Goal: Task Accomplishment & Management: Complete application form

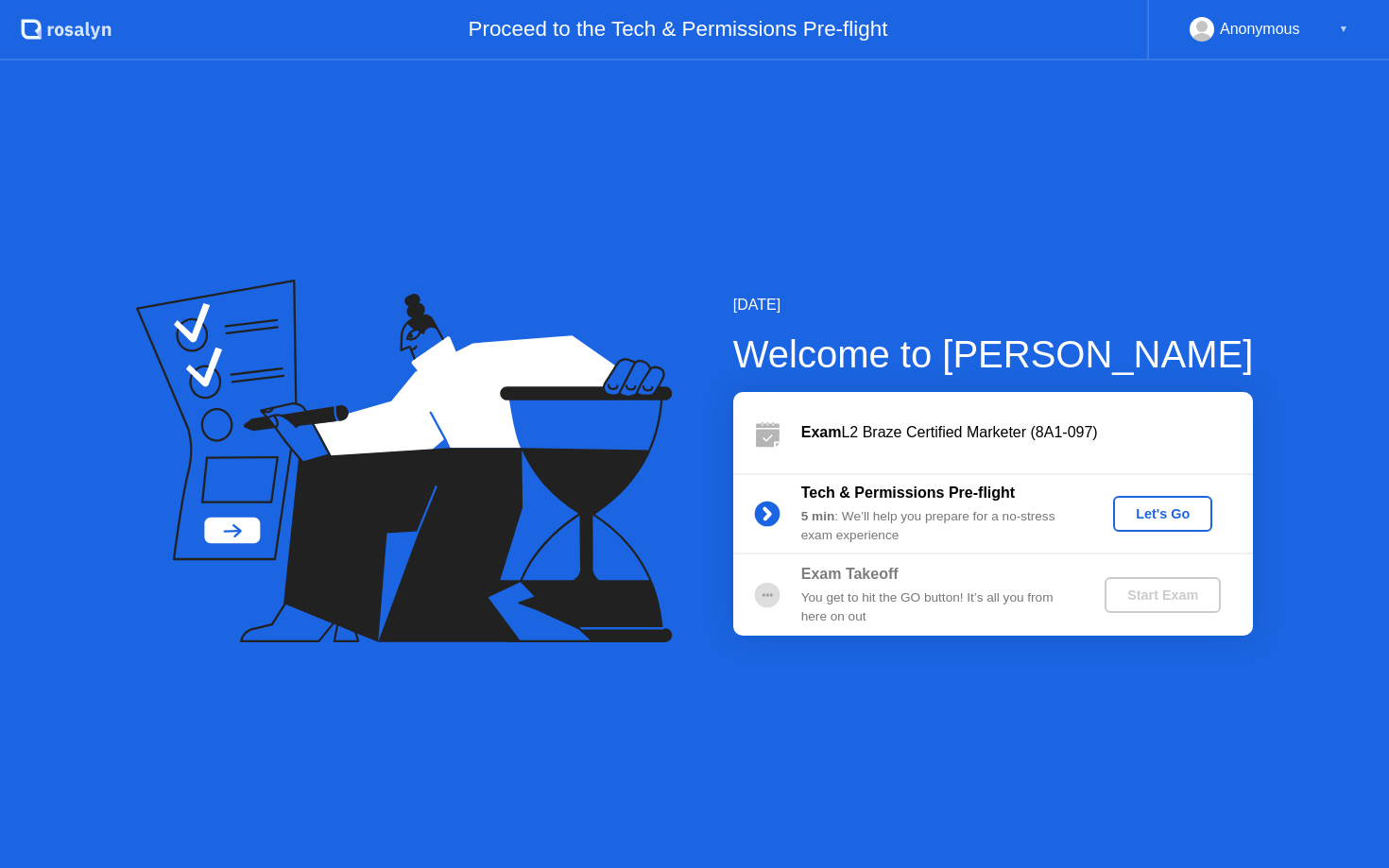
click at [1154, 511] on div "Let's Go" at bounding box center [1163, 513] width 85 height 15
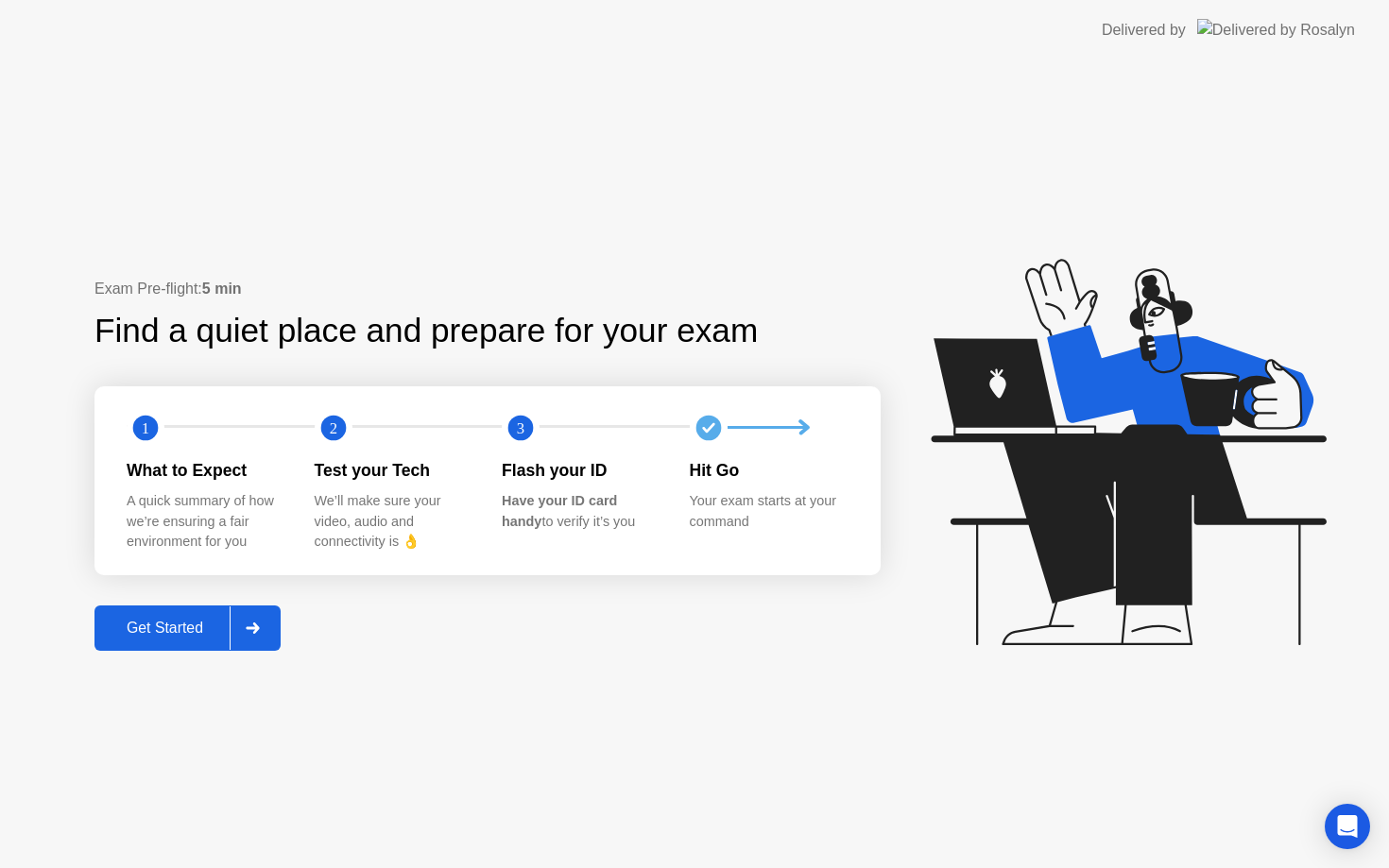
click at [160, 627] on div "Get Started" at bounding box center [165, 628] width 130 height 17
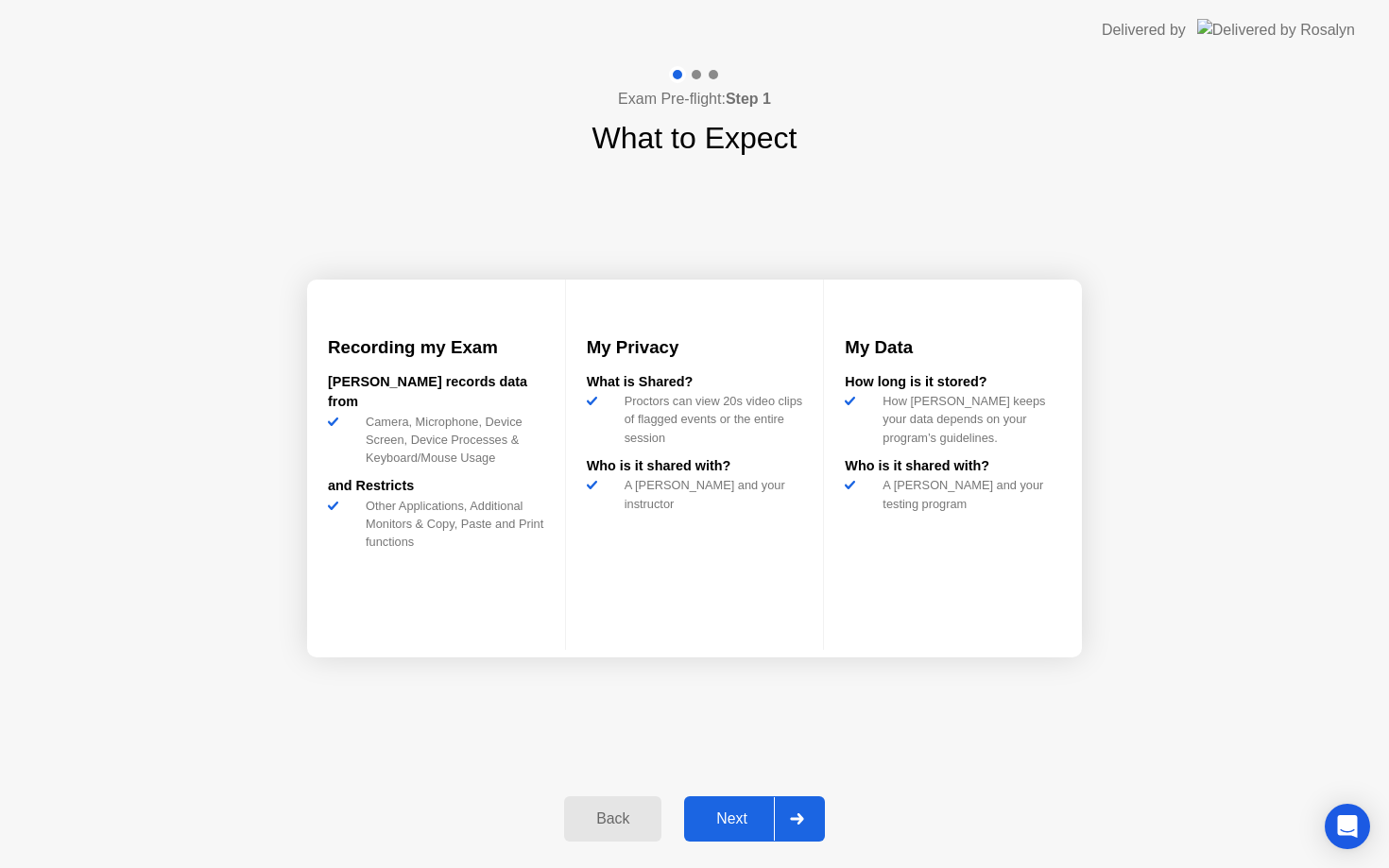
click at [736, 816] on div "Next" at bounding box center [732, 819] width 85 height 17
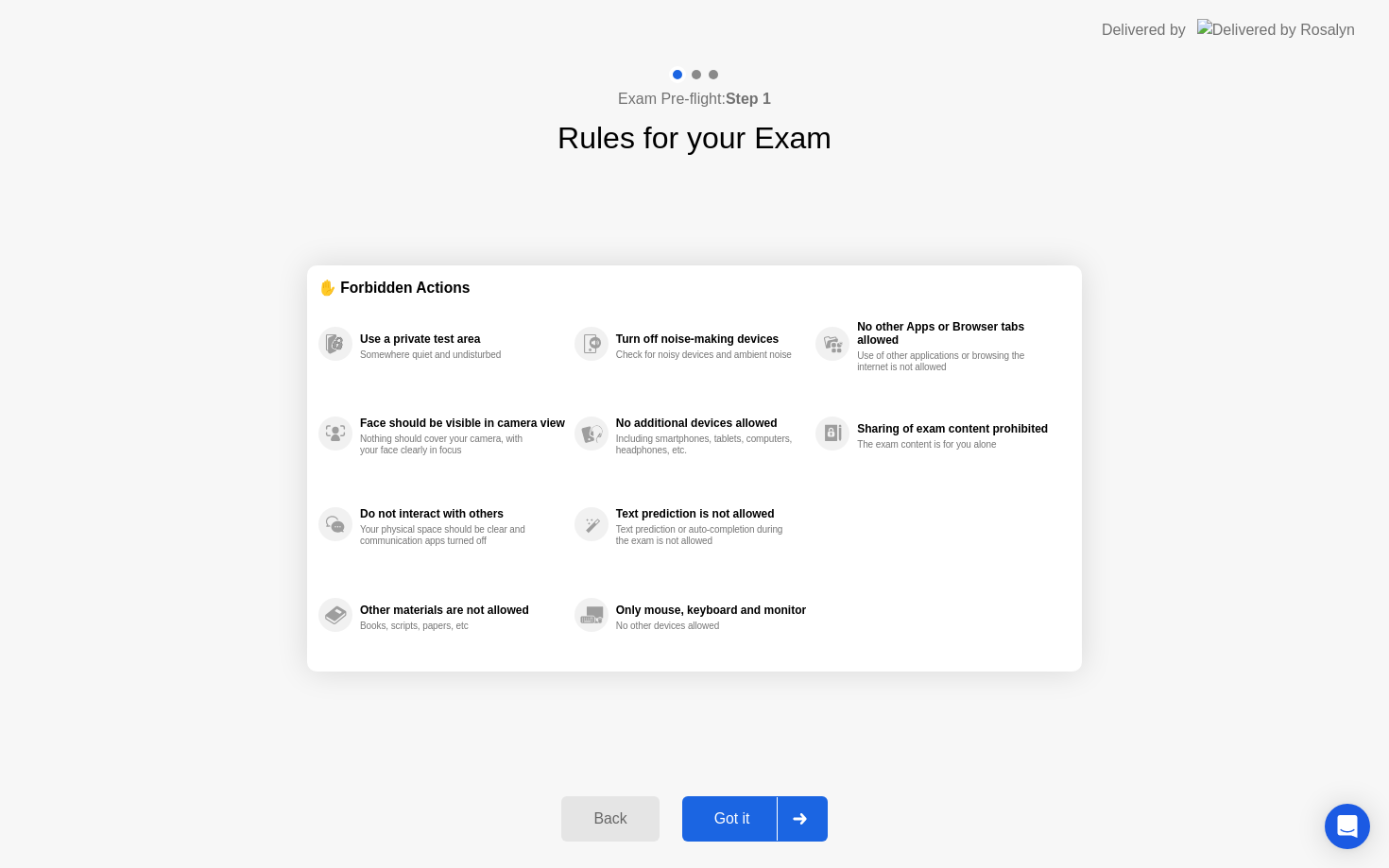
click at [746, 816] on div "Got it" at bounding box center [732, 819] width 88 height 17
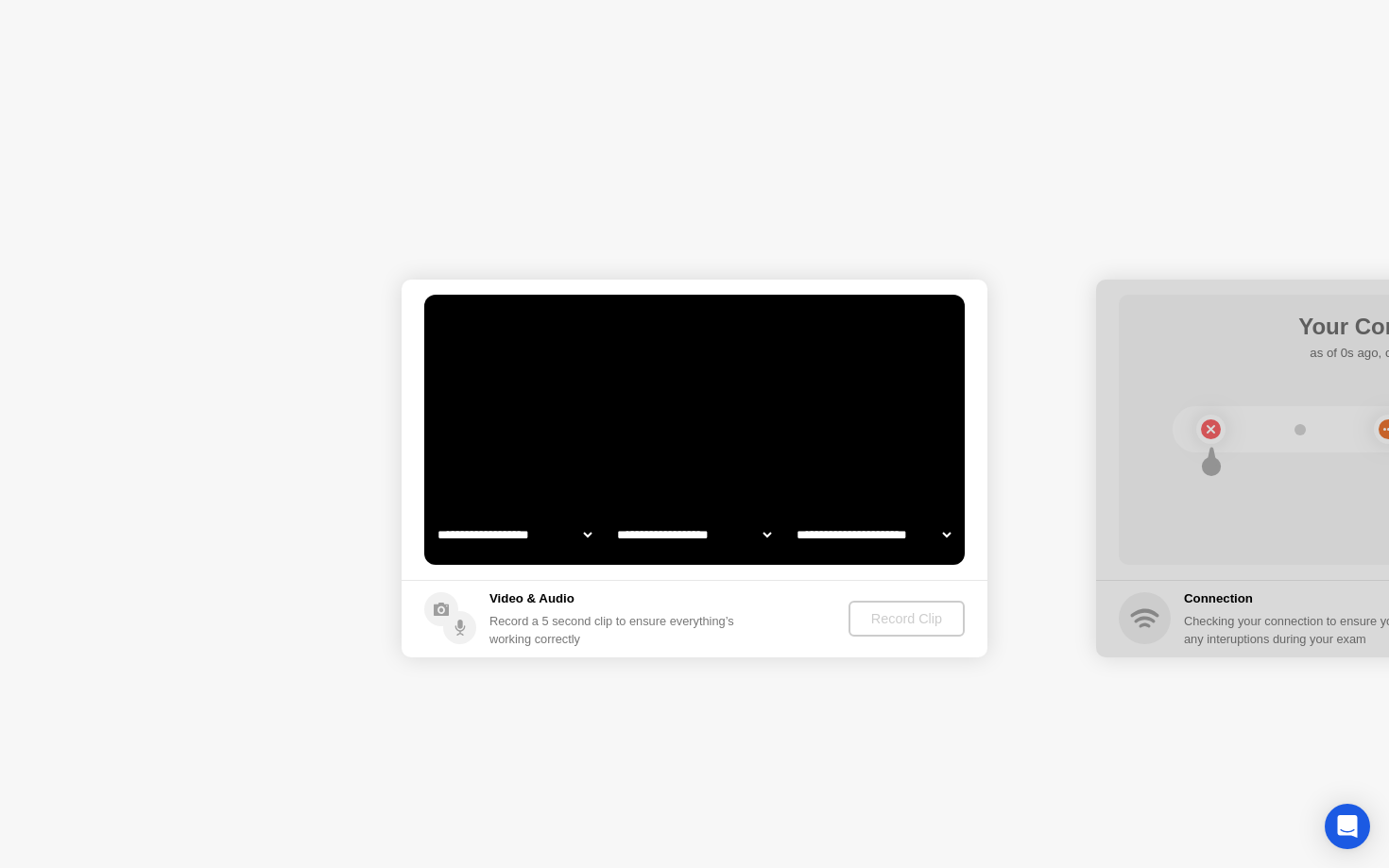
select select "**********"
select select "*******"
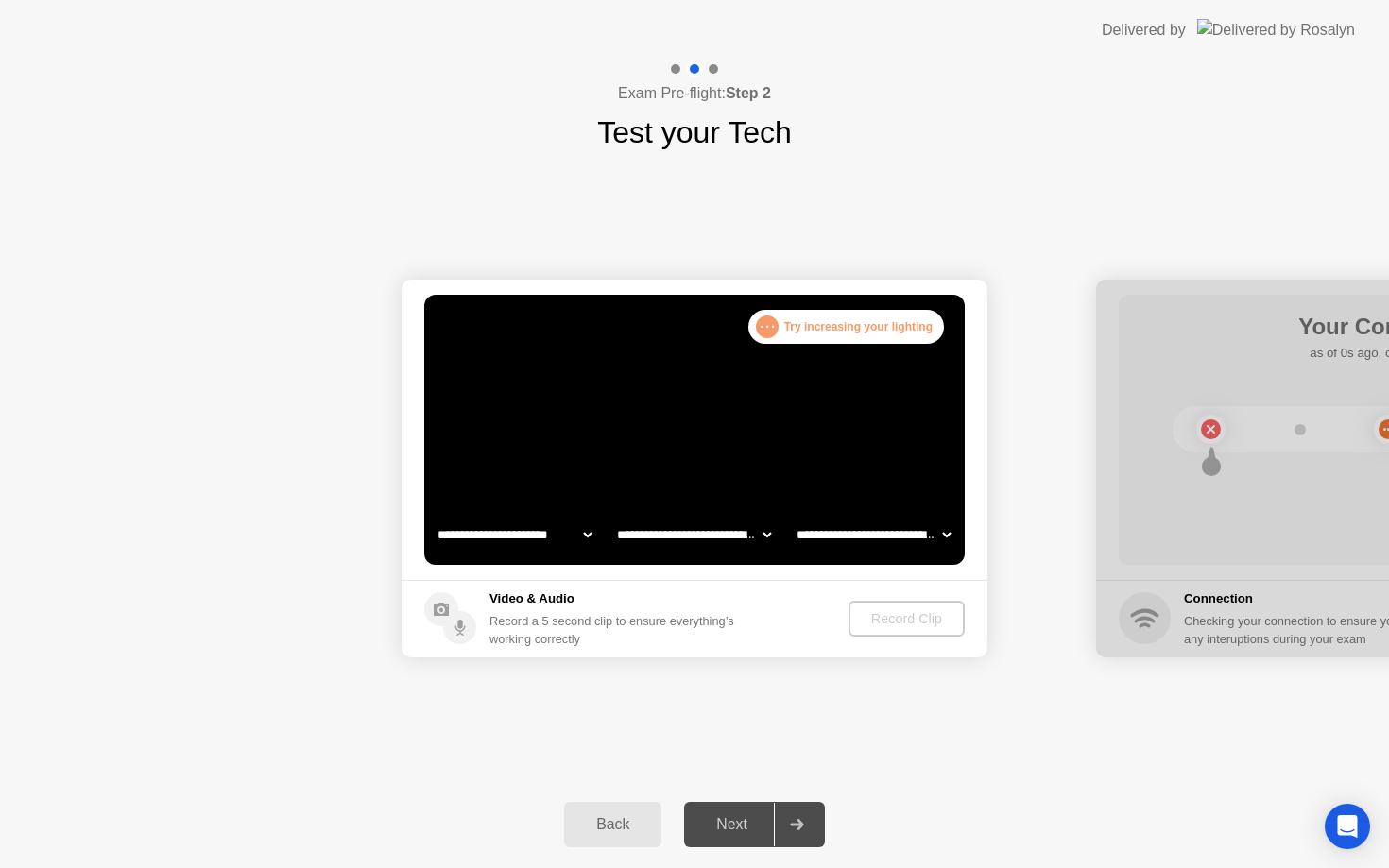
click at [560, 538] on select "**********" at bounding box center [514, 535] width 161 height 37
select select "**********"
click at [898, 619] on div "Record Clip" at bounding box center [907, 618] width 101 height 15
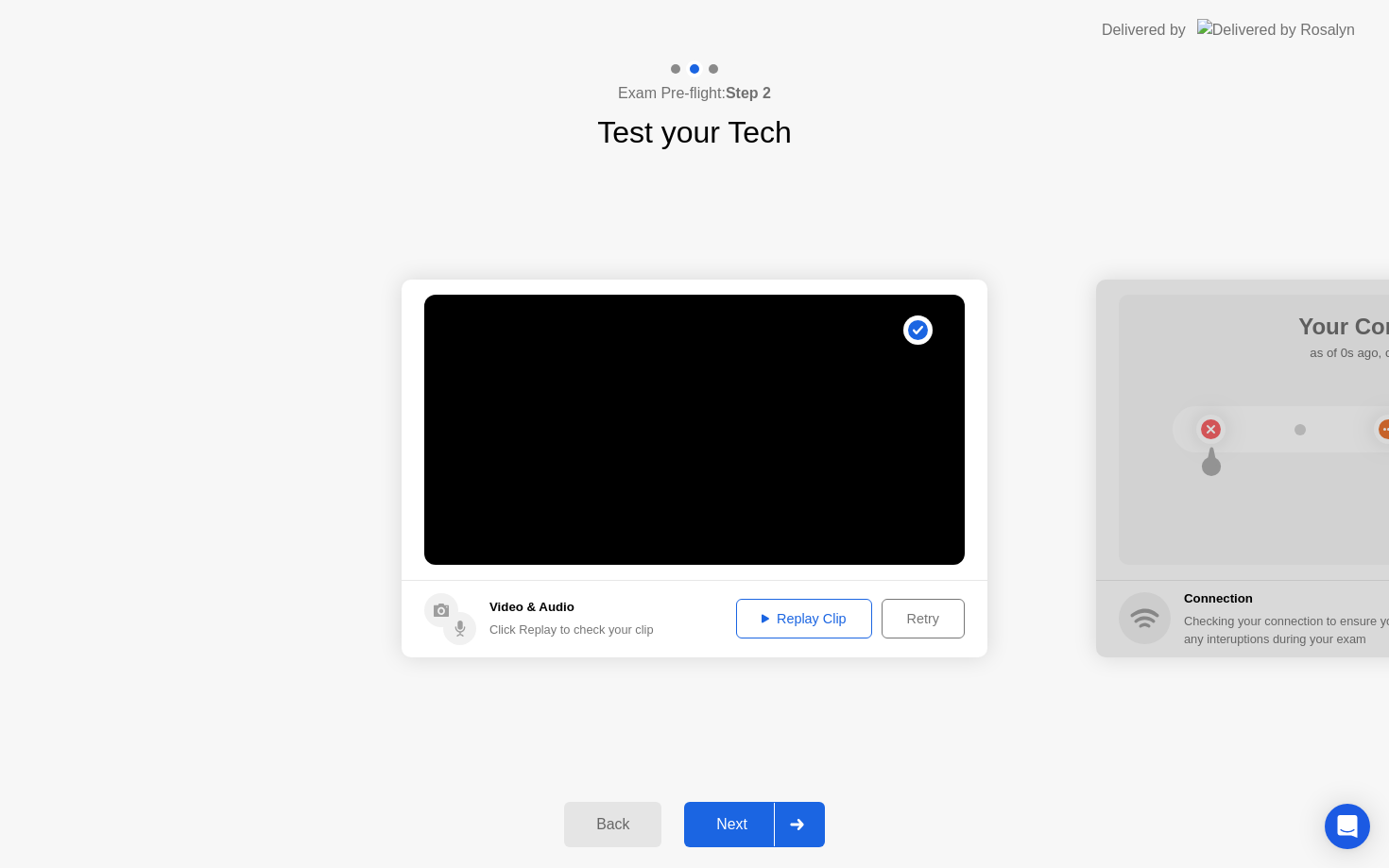
click at [731, 817] on div "Next" at bounding box center [732, 825] width 85 height 17
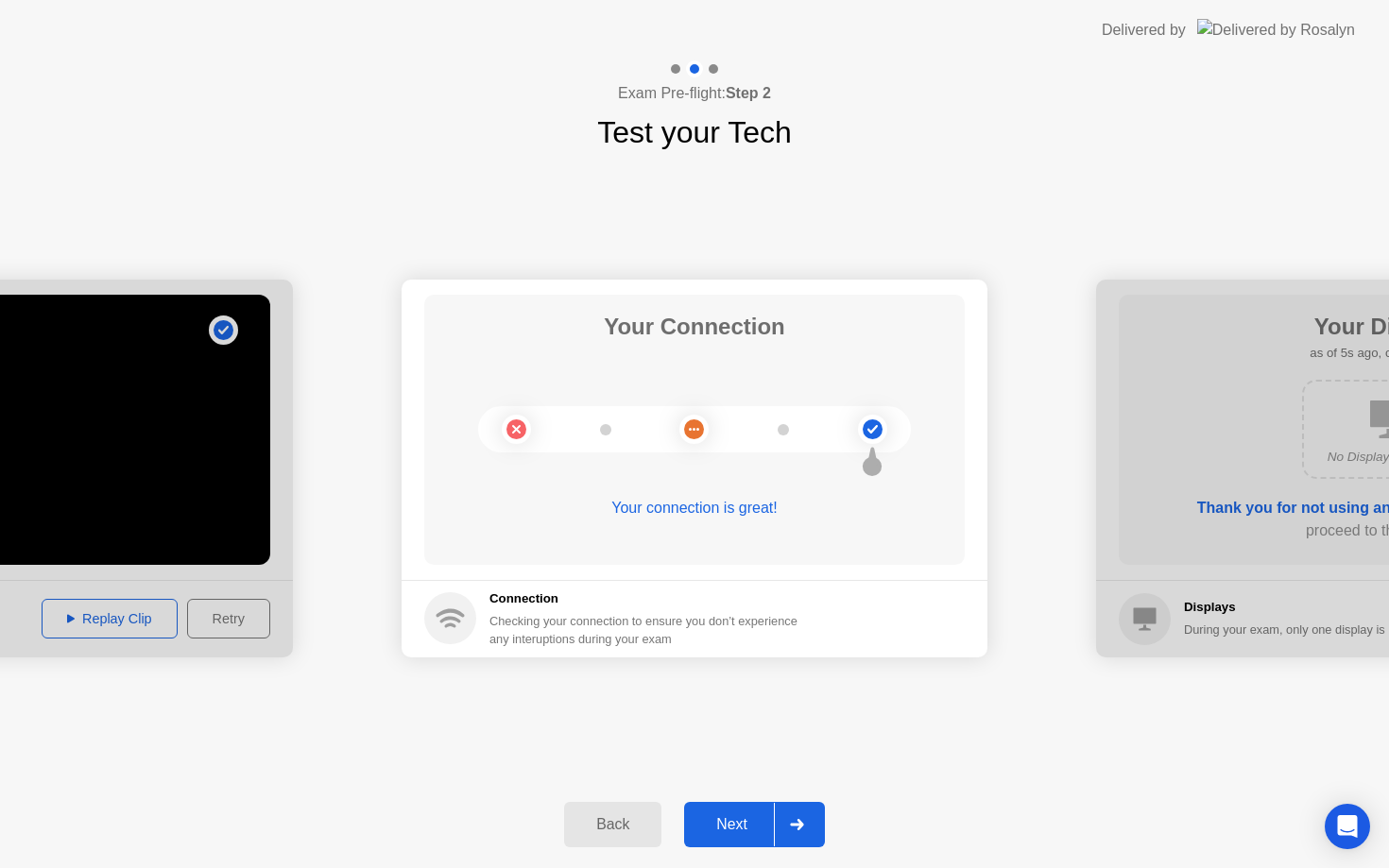
click at [723, 826] on div "Next" at bounding box center [732, 825] width 85 height 17
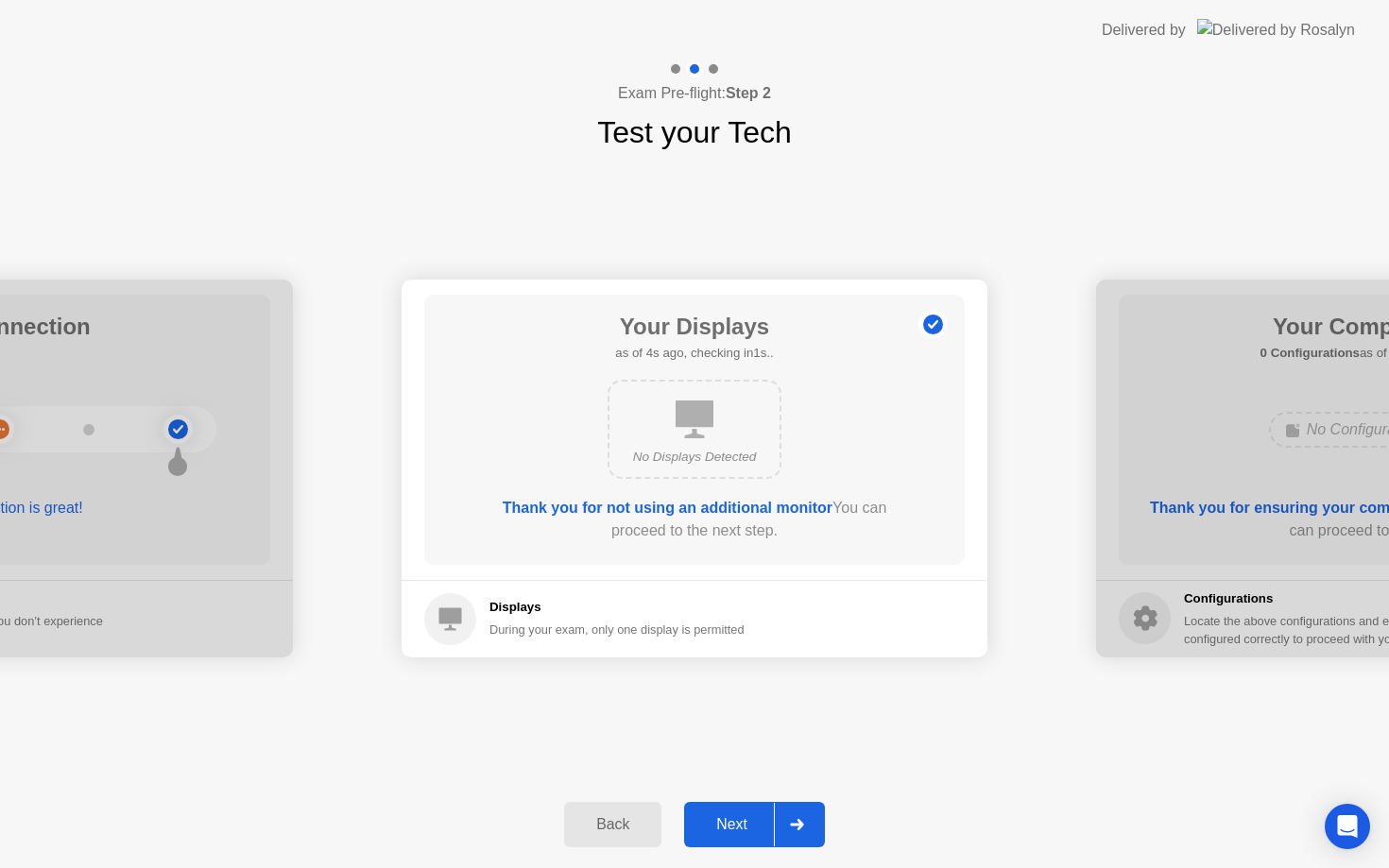
click at [739, 826] on div "Next" at bounding box center [732, 825] width 85 height 17
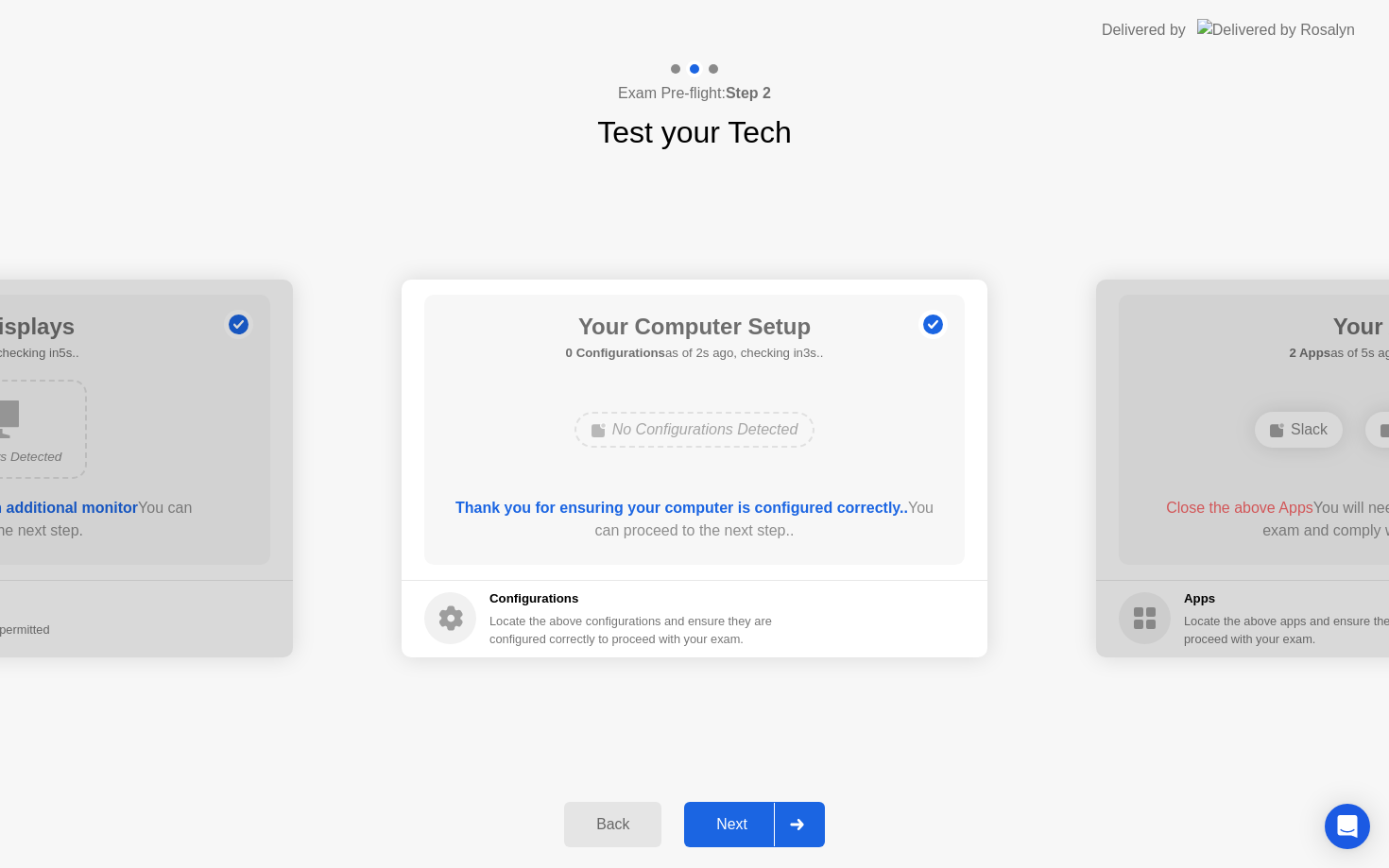
click at [739, 826] on div "Next" at bounding box center [732, 825] width 85 height 17
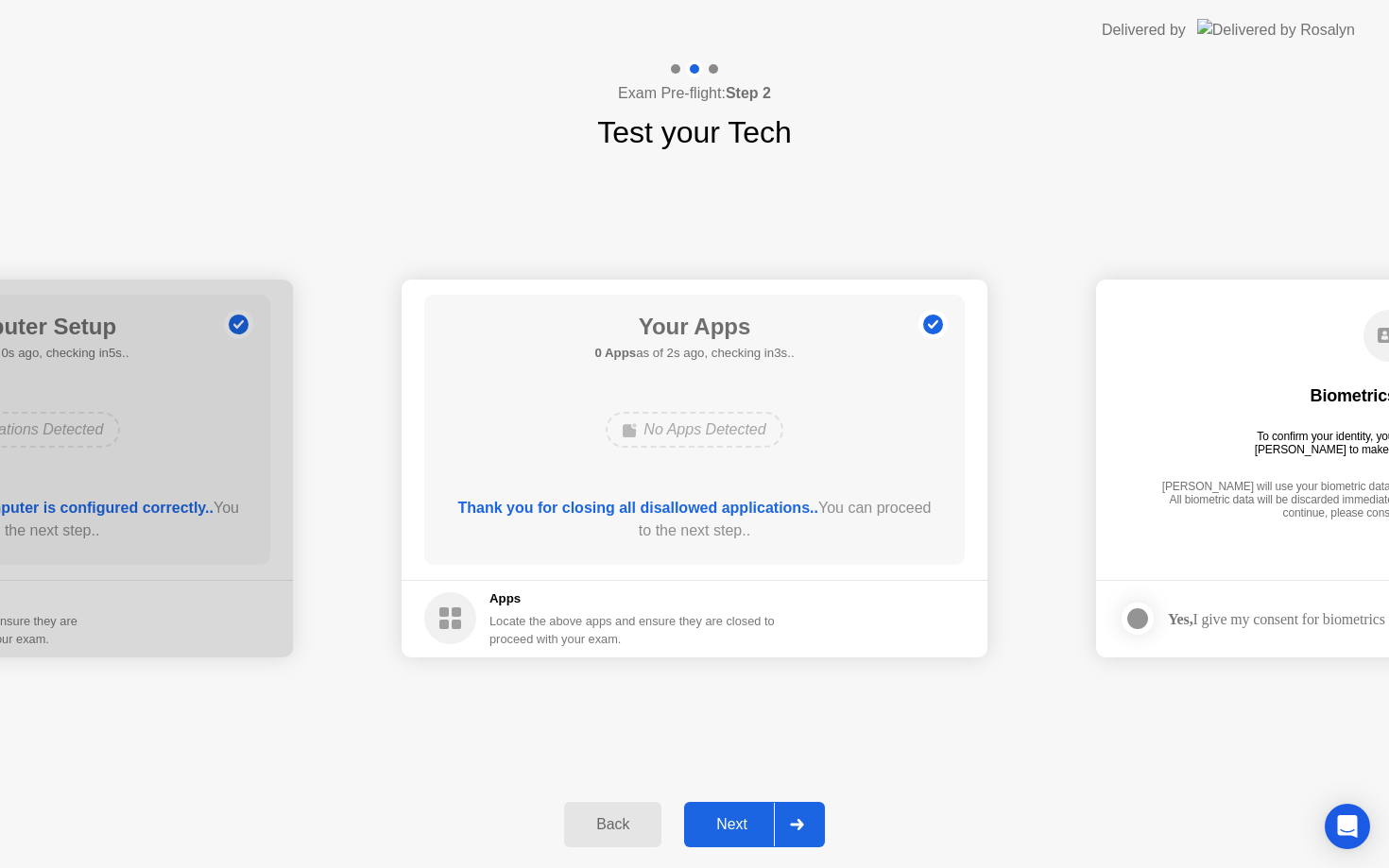
click at [728, 817] on div "Next" at bounding box center [732, 825] width 85 height 17
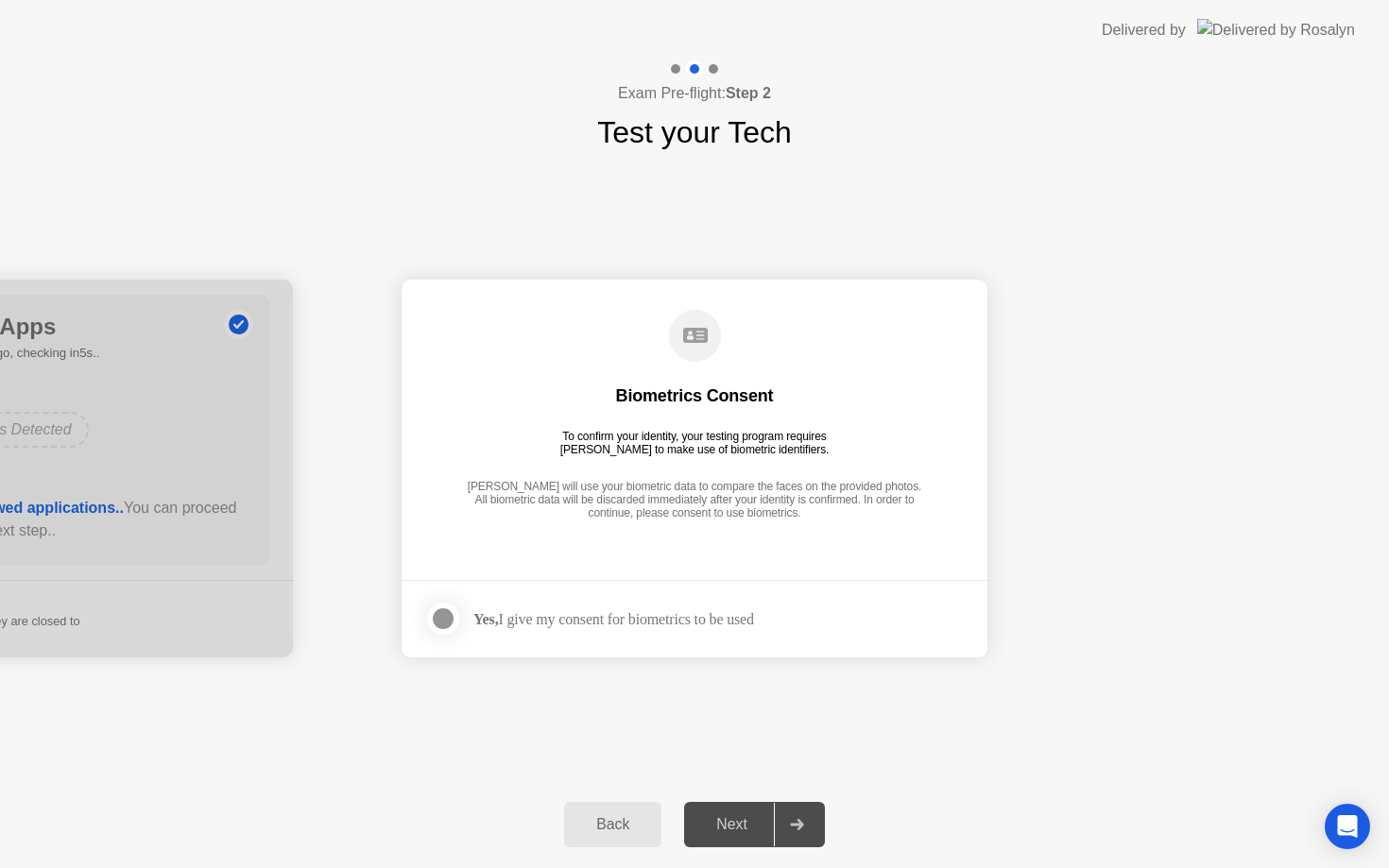
click at [441, 621] on div at bounding box center [442, 618] width 23 height 23
click at [724, 824] on div "Next" at bounding box center [732, 825] width 85 height 17
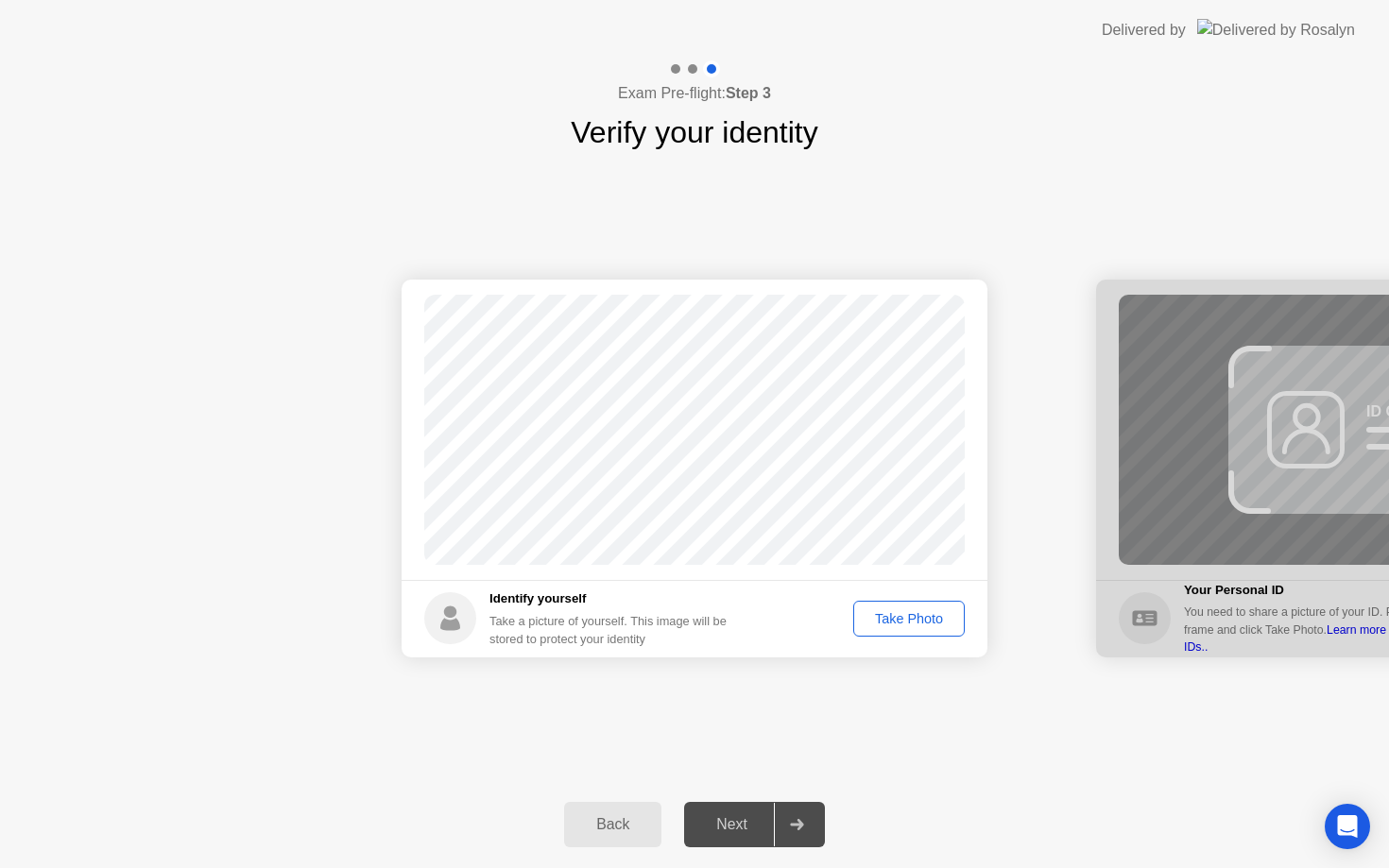
click at [871, 611] on div "Take Photo" at bounding box center [909, 618] width 98 height 15
click at [892, 624] on div "Retake" at bounding box center [921, 618] width 74 height 15
click at [439, 619] on circle at bounding box center [450, 618] width 52 height 52
click at [895, 626] on div "Take Photo" at bounding box center [909, 618] width 98 height 15
click at [895, 626] on div "Retake" at bounding box center [921, 618] width 74 height 15
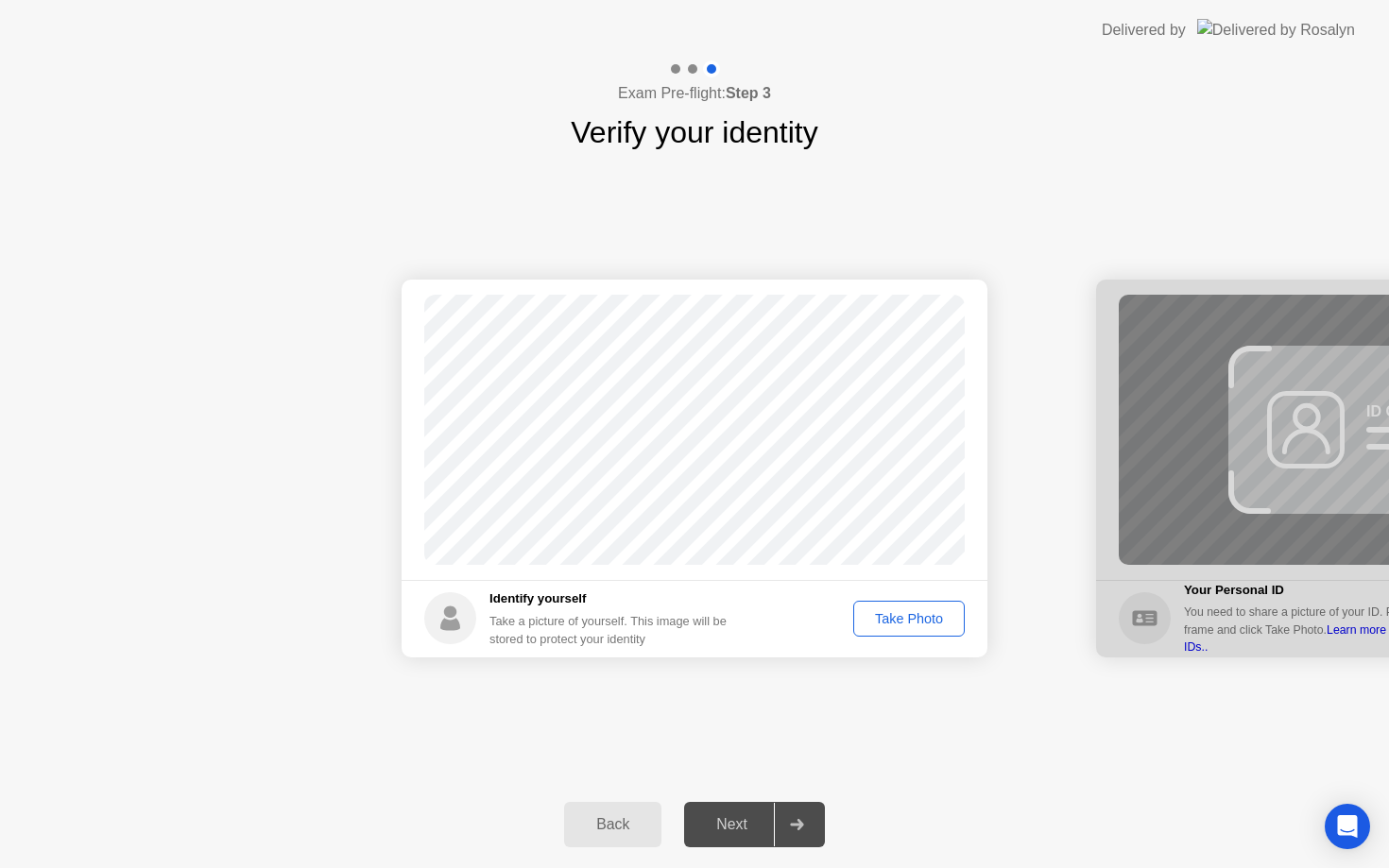
click at [914, 624] on div "Take Photo" at bounding box center [909, 618] width 98 height 15
click at [914, 624] on div "Retake" at bounding box center [921, 618] width 74 height 15
click at [443, 625] on icon at bounding box center [450, 625] width 20 height 12
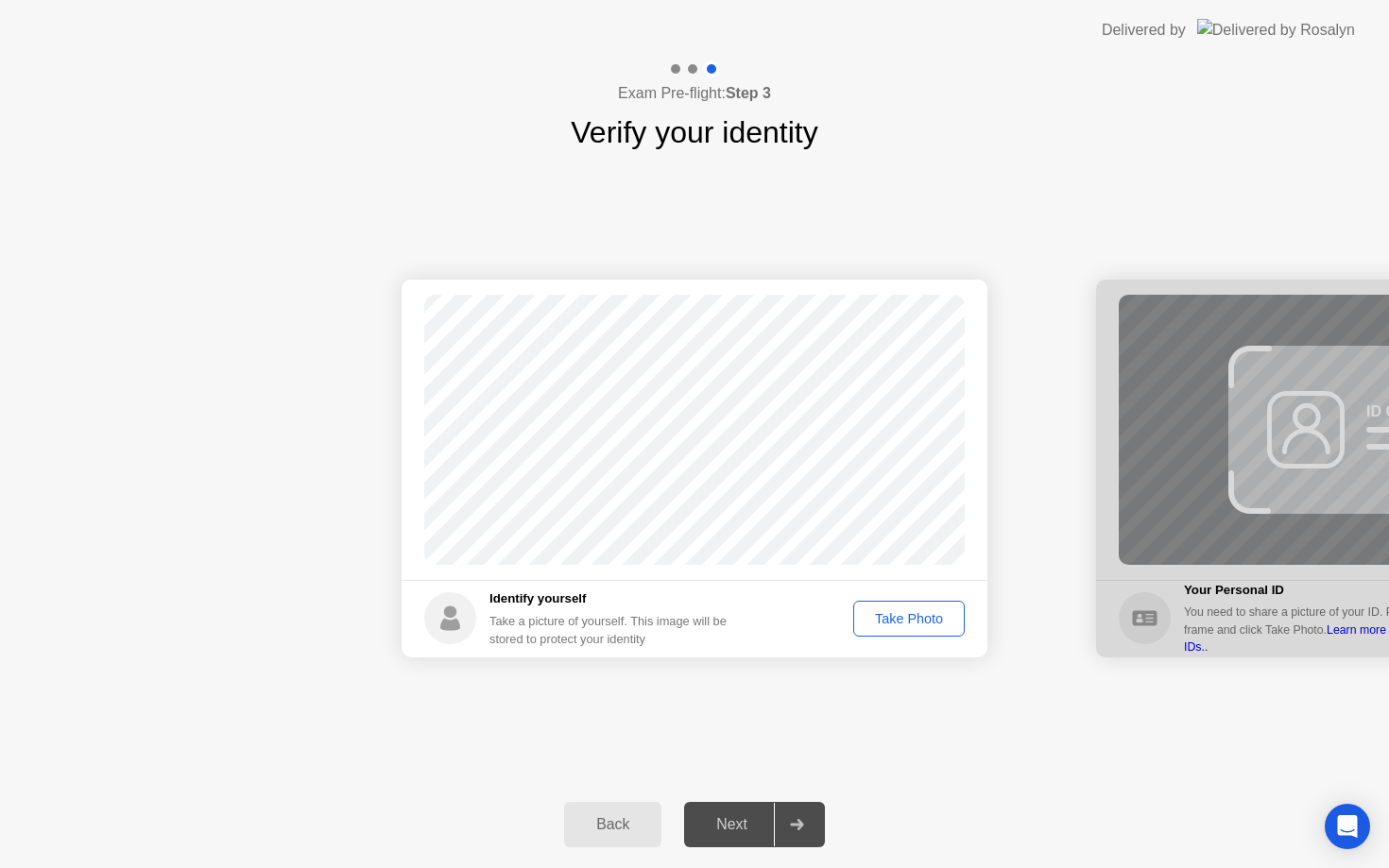
click at [910, 618] on div "Take Photo" at bounding box center [909, 618] width 98 height 15
click at [910, 618] on div "Retake" at bounding box center [921, 618] width 74 height 15
click at [891, 620] on div "Take Photo" at bounding box center [909, 618] width 98 height 15
click at [909, 620] on div "Retake" at bounding box center [921, 618] width 74 height 15
click at [909, 620] on div "Take Photo" at bounding box center [909, 618] width 98 height 15
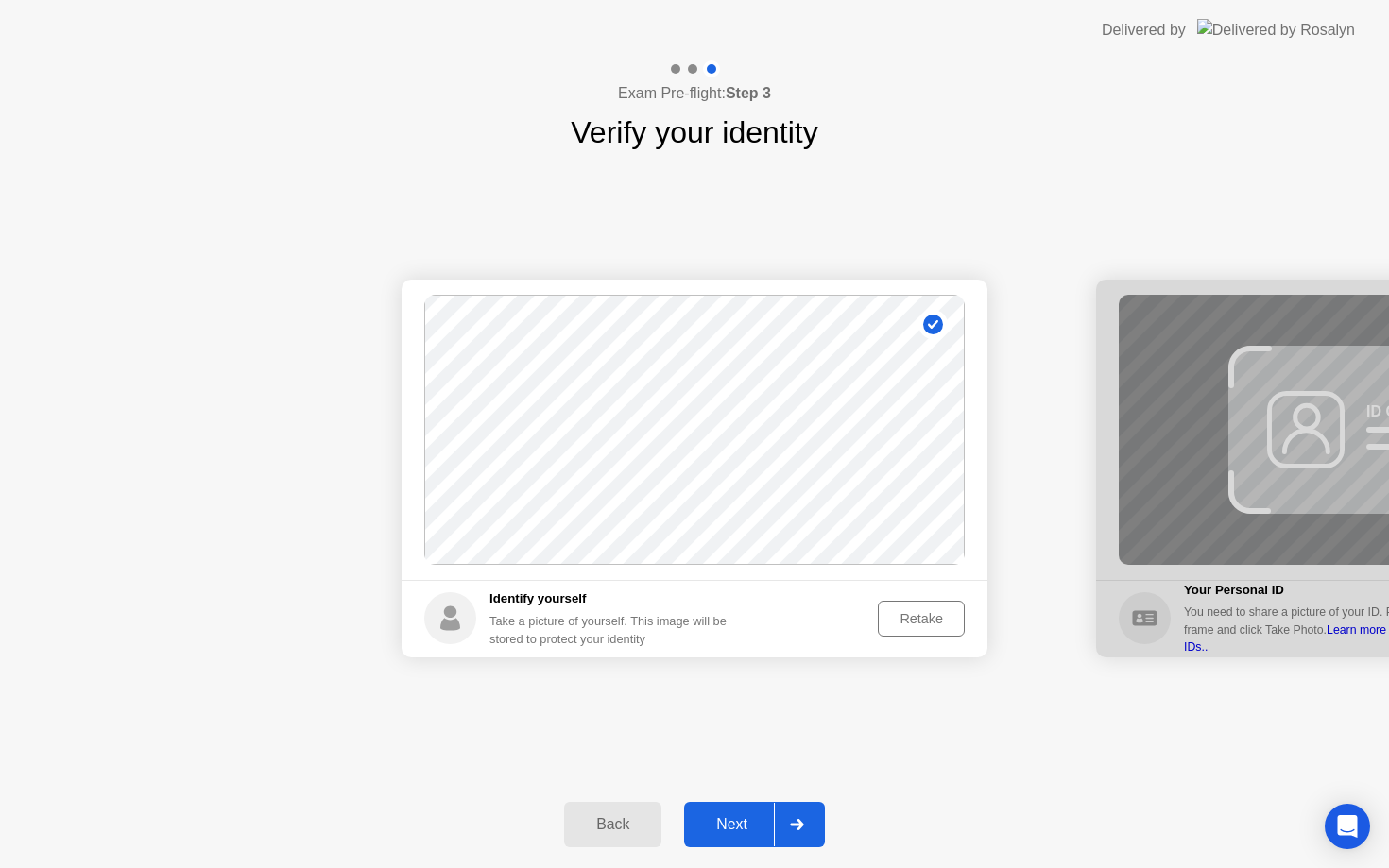
click at [738, 823] on div "Next" at bounding box center [732, 825] width 85 height 17
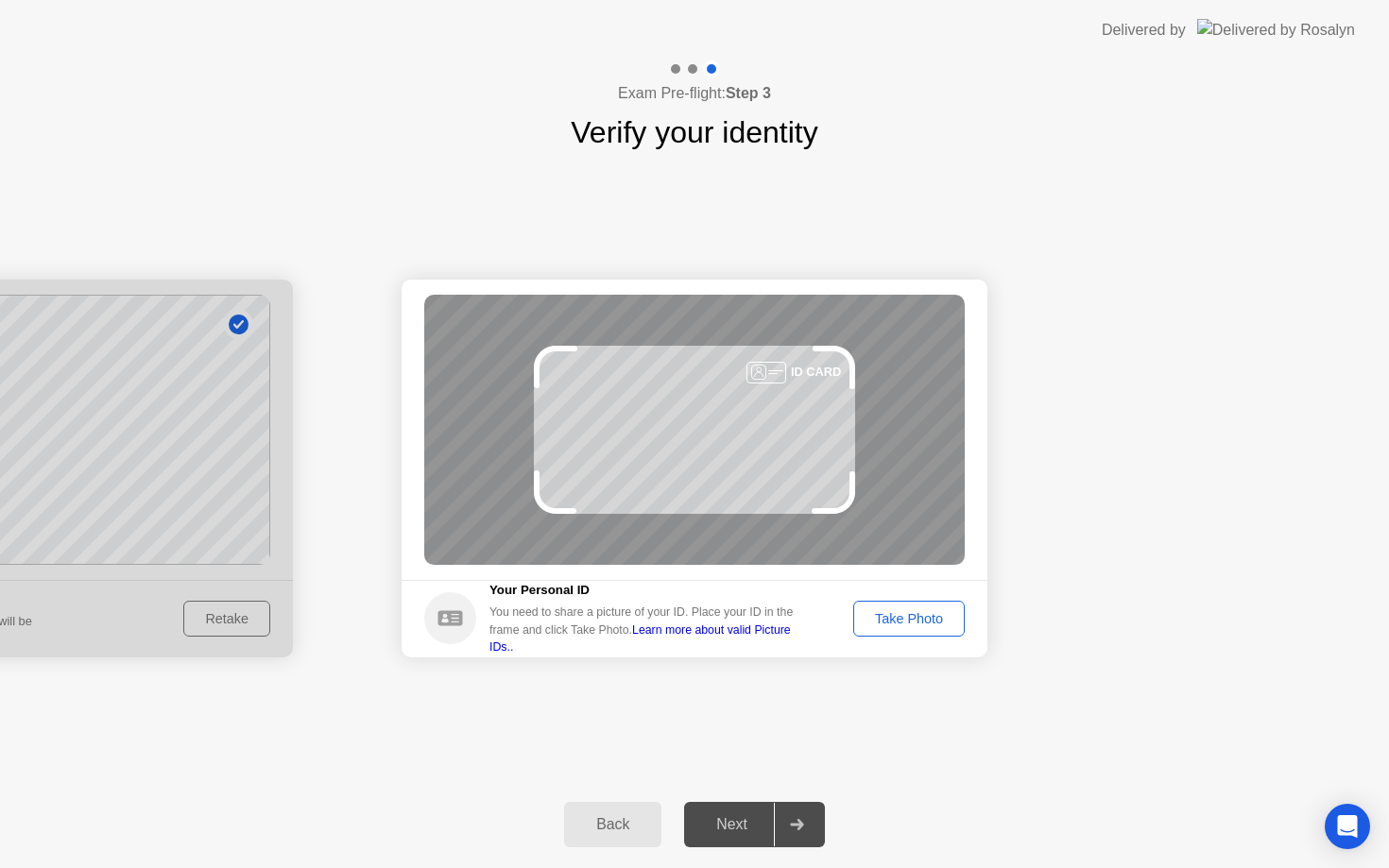
click at [924, 623] on div "Take Photo" at bounding box center [909, 618] width 98 height 15
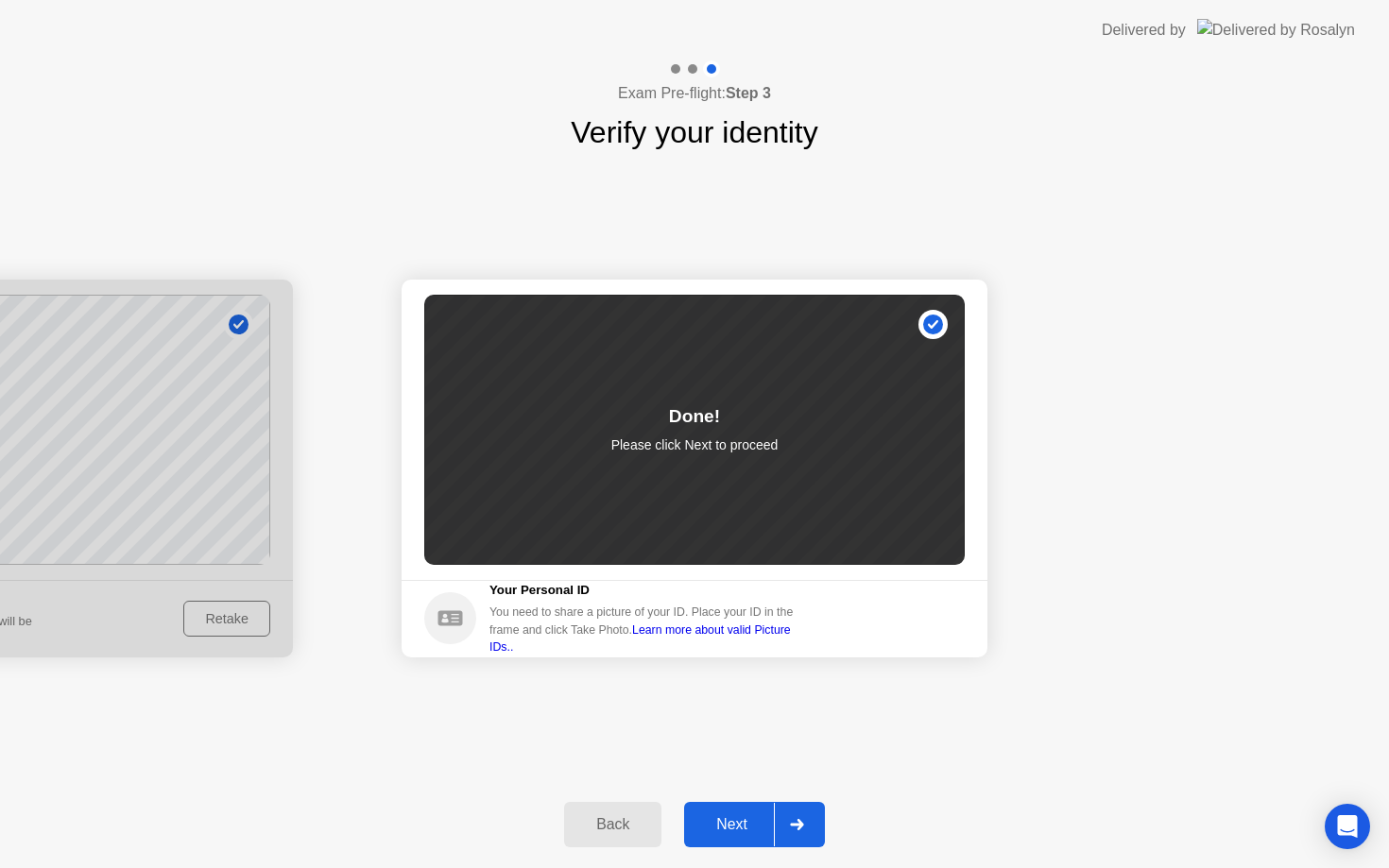
click at [739, 828] on div "Next" at bounding box center [732, 825] width 85 height 17
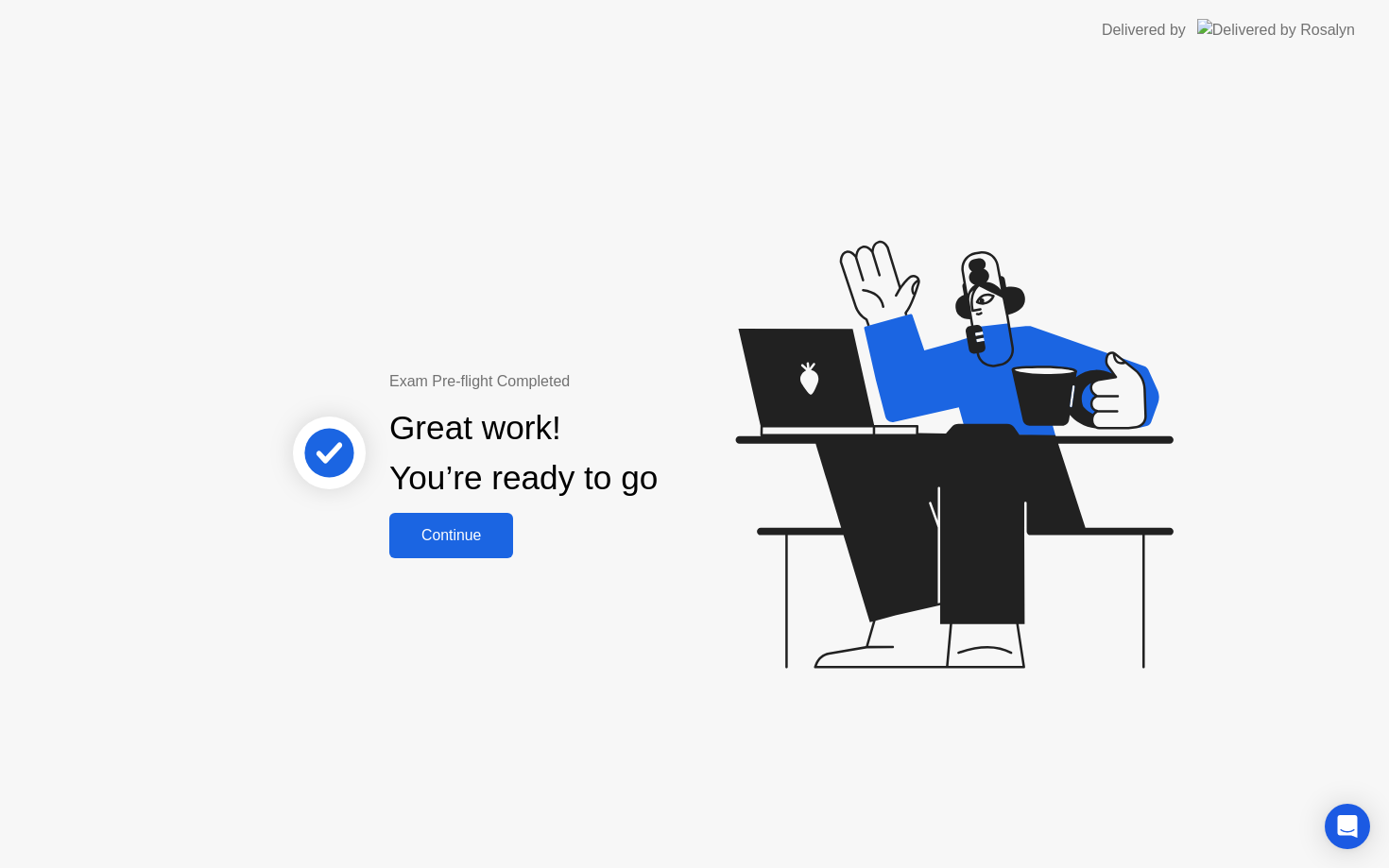
click at [474, 541] on div "Continue" at bounding box center [451, 535] width 112 height 17
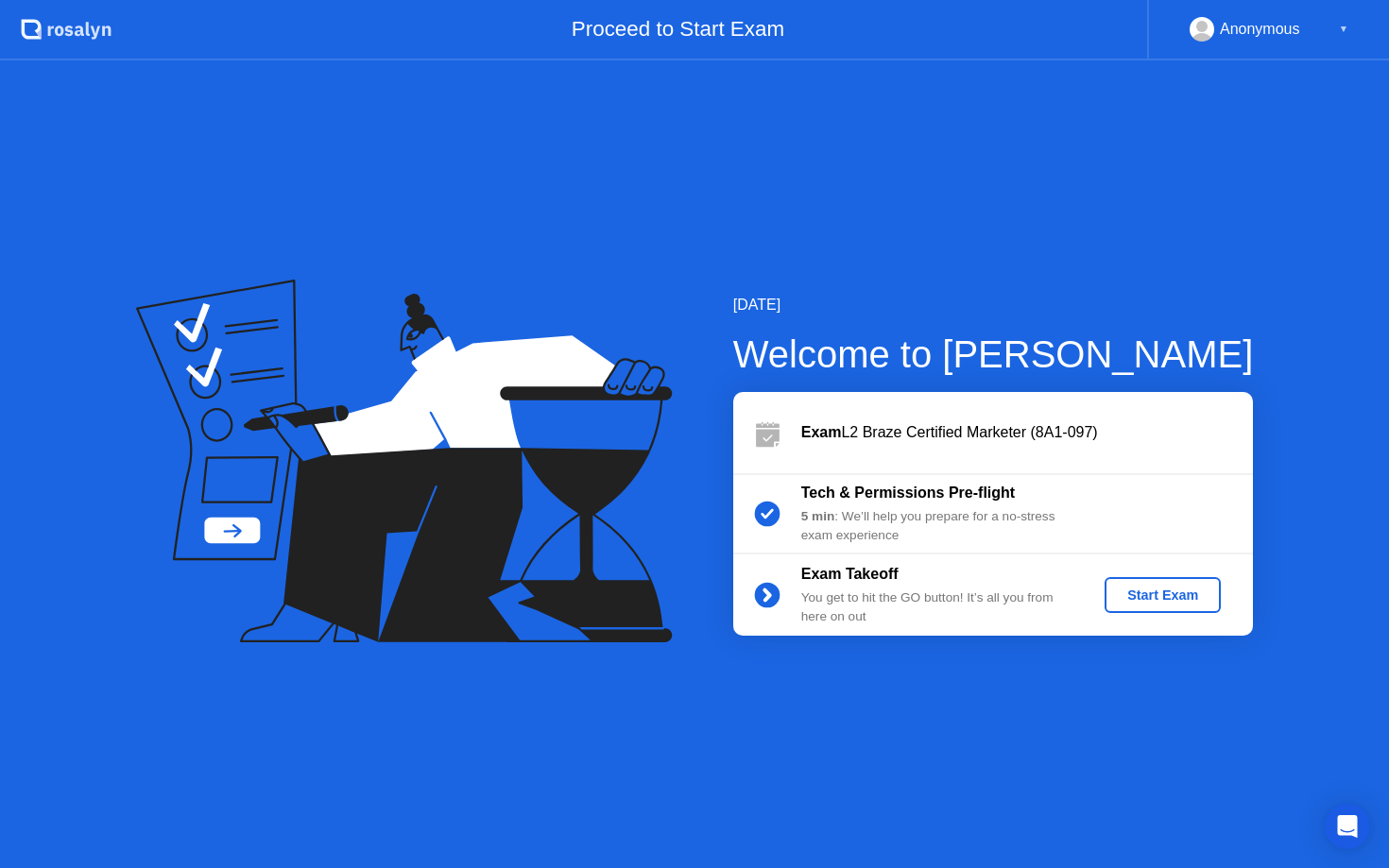
click at [1131, 589] on div "Start Exam" at bounding box center [1162, 595] width 101 height 15
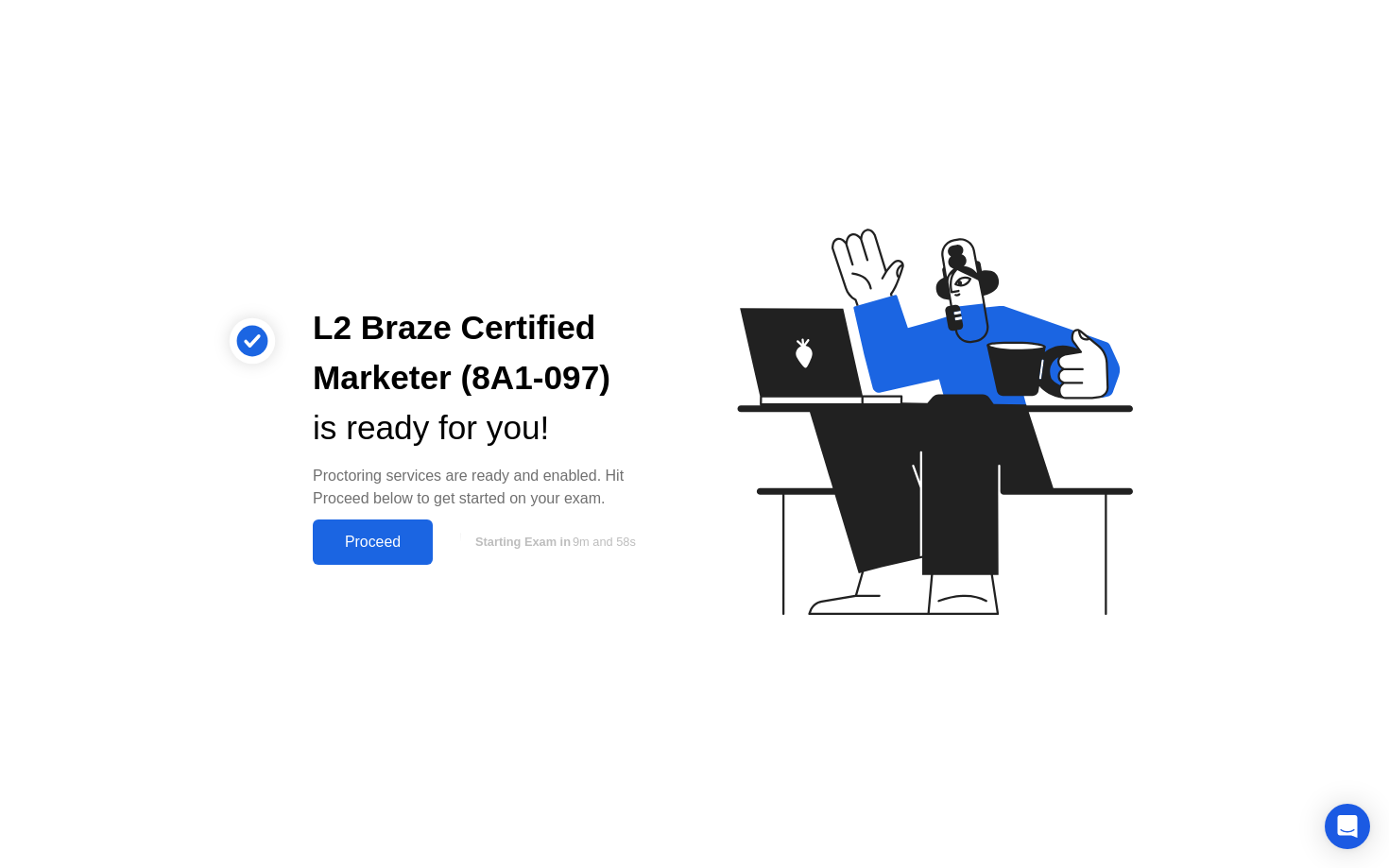
click at [357, 543] on div "Proceed" at bounding box center [373, 542] width 109 height 17
